Goal: Transaction & Acquisition: Download file/media

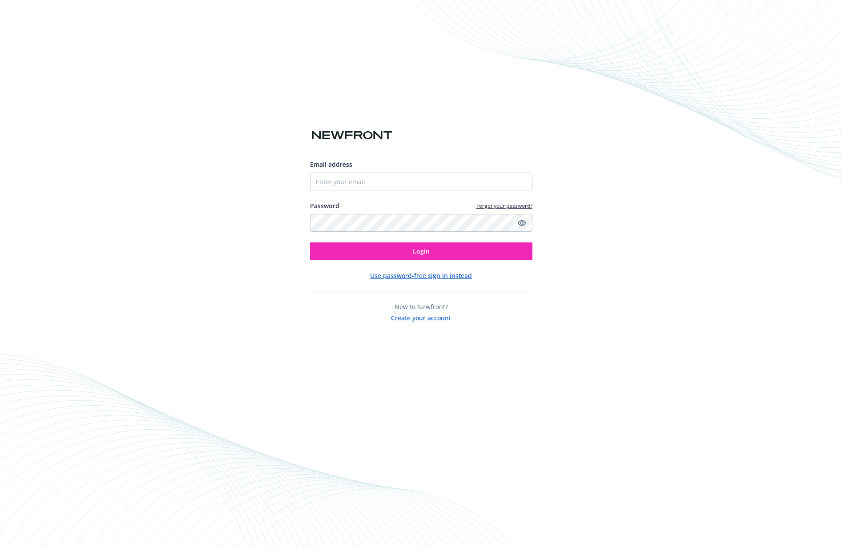
click at [311, 220] on div "Email address Password Forgot your password? Login Use password-free sign in in…" at bounding box center [421, 274] width 842 height 548
click at [344, 179] on input "Email address" at bounding box center [421, 182] width 222 height 18
type input "[EMAIL_ADDRESS][DOMAIN_NAME]"
click at [310, 242] on button "Login" at bounding box center [421, 251] width 222 height 18
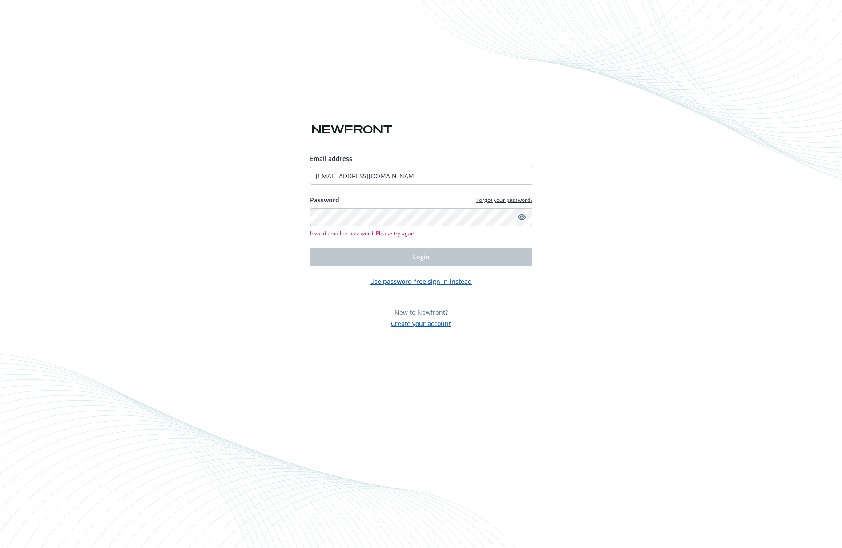
click at [520, 218] on icon "Show password" at bounding box center [521, 217] width 8 height 6
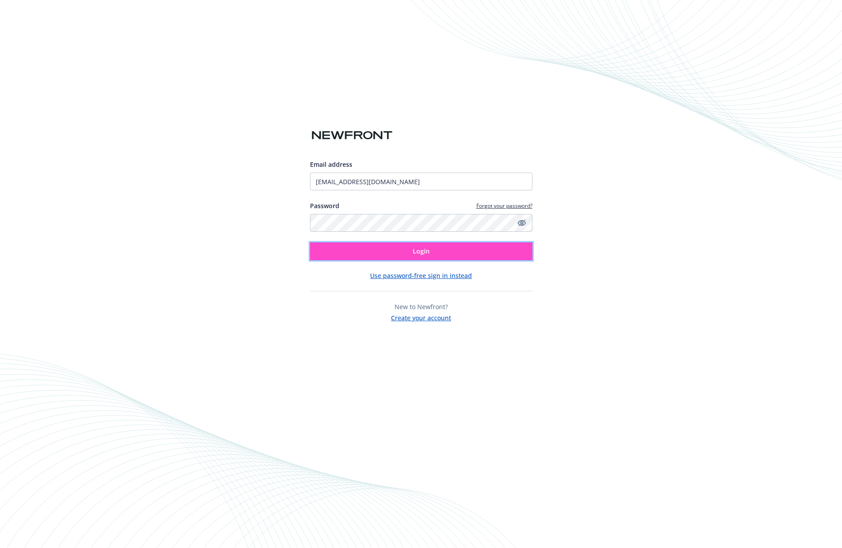
click at [391, 252] on button "Login" at bounding box center [421, 251] width 222 height 18
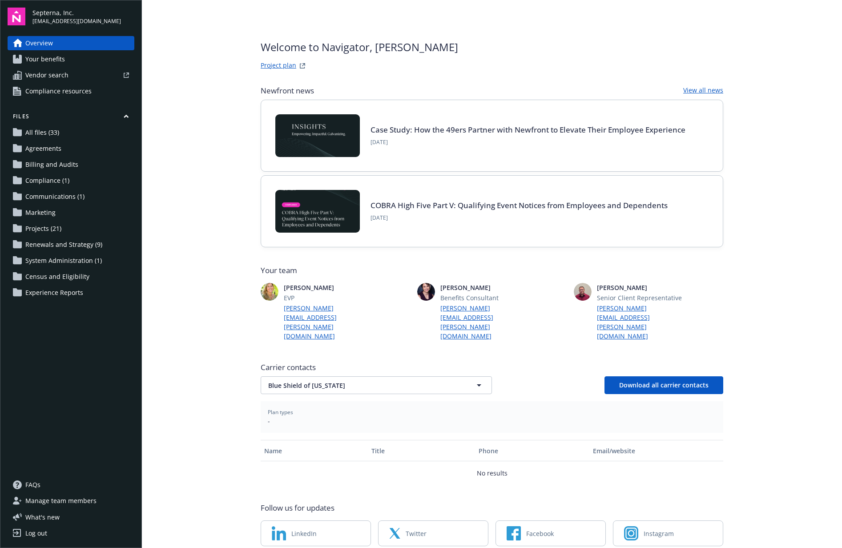
click at [52, 194] on span "Communications (1)" at bounding box center [54, 196] width 59 height 14
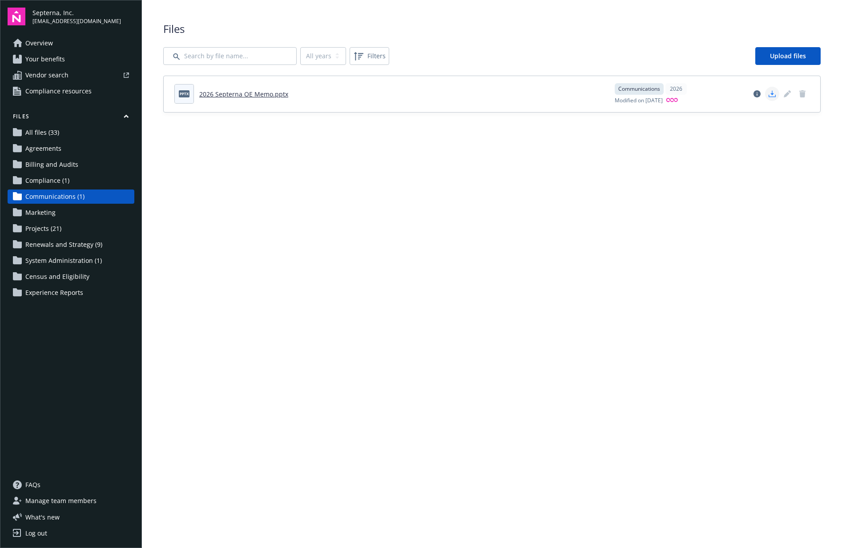
click at [771, 94] on polygon "Download document" at bounding box center [772, 93] width 4 height 5
